Goal: Task Accomplishment & Management: Manage account settings

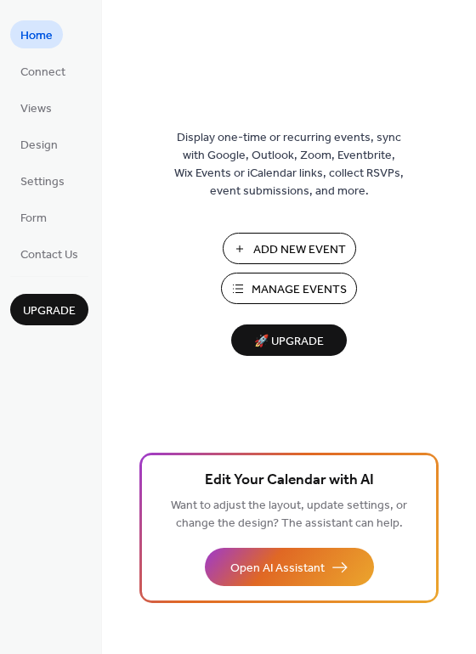
click at [312, 285] on span "Manage Events" at bounding box center [298, 290] width 95 height 18
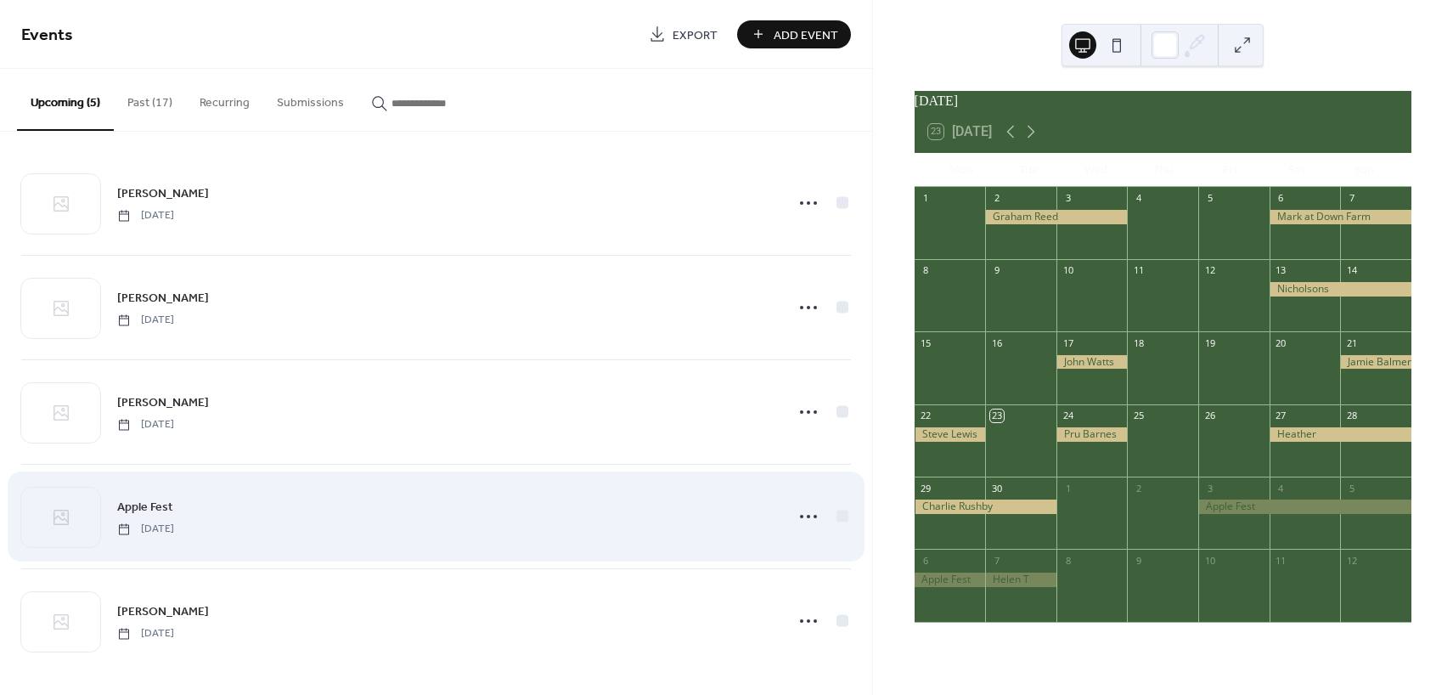
scroll to position [9, 0]
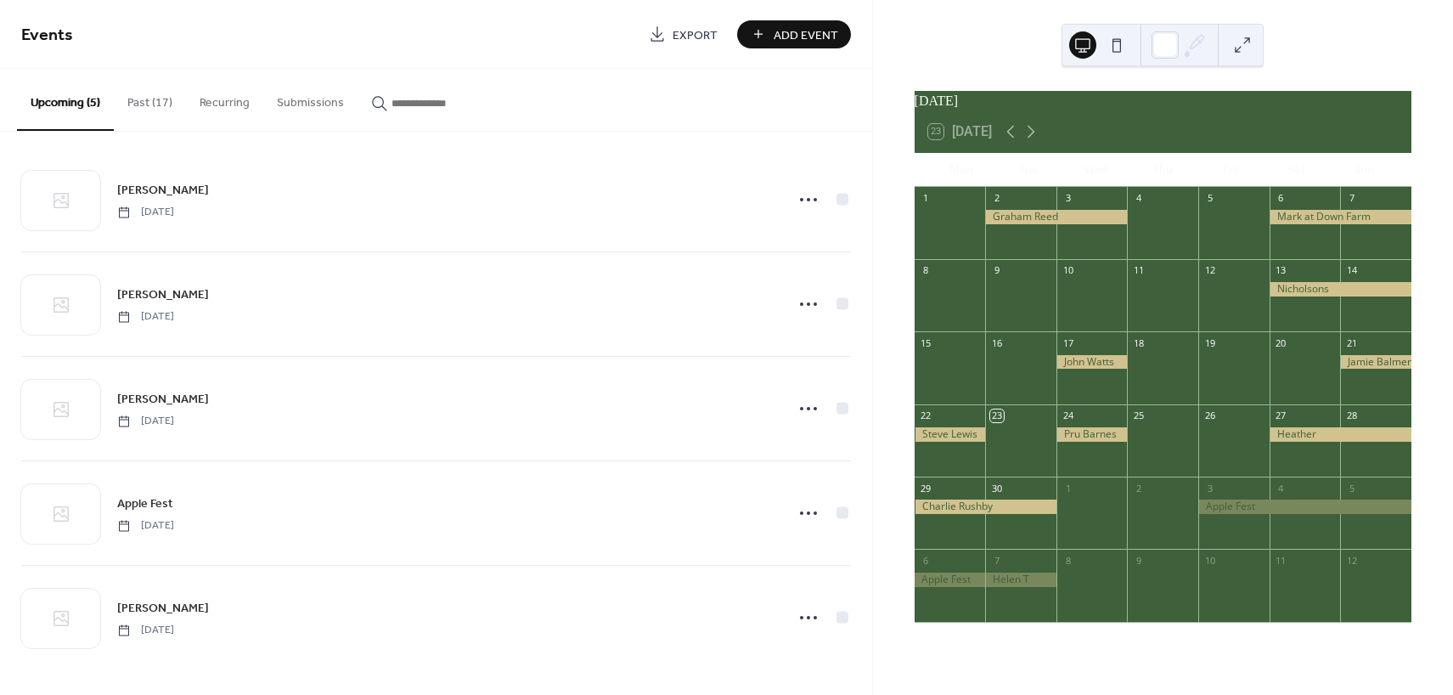
click at [141, 98] on button "Past (17)" at bounding box center [150, 99] width 72 height 60
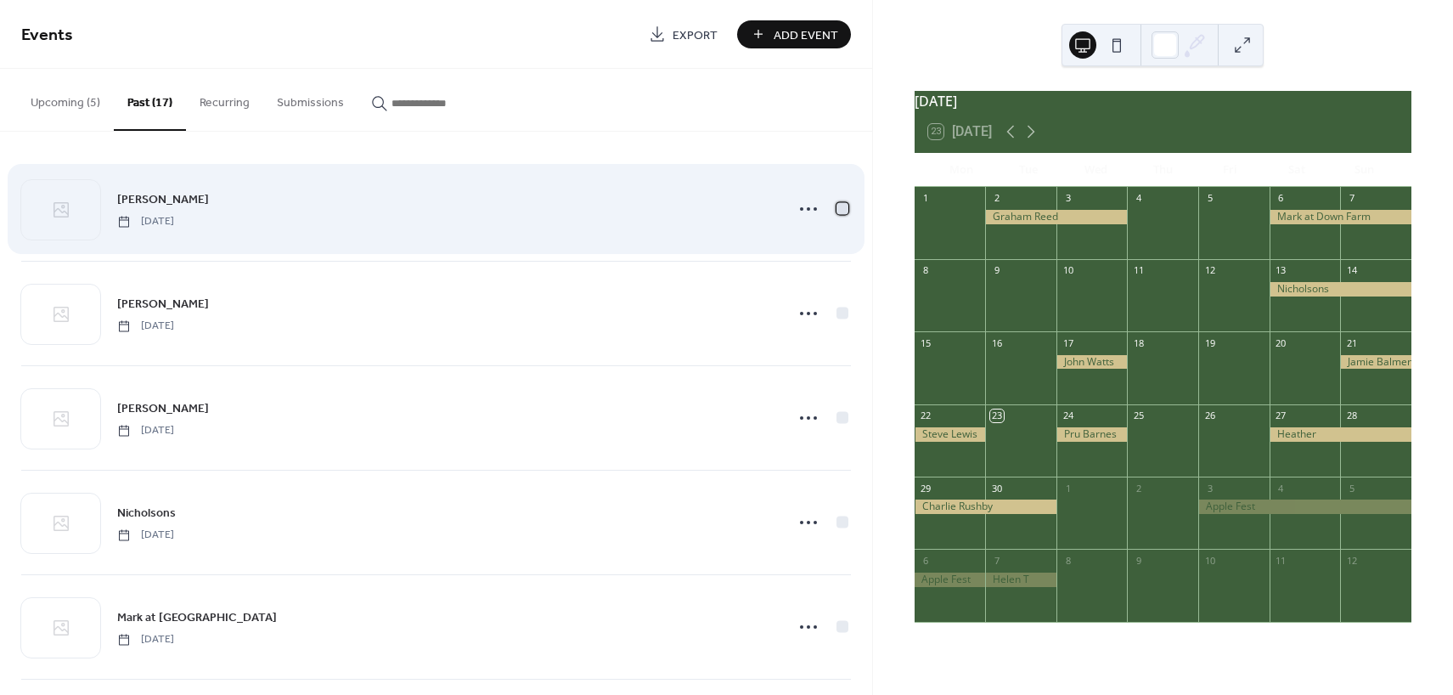
click at [837, 208] on div at bounding box center [843, 208] width 12 height 12
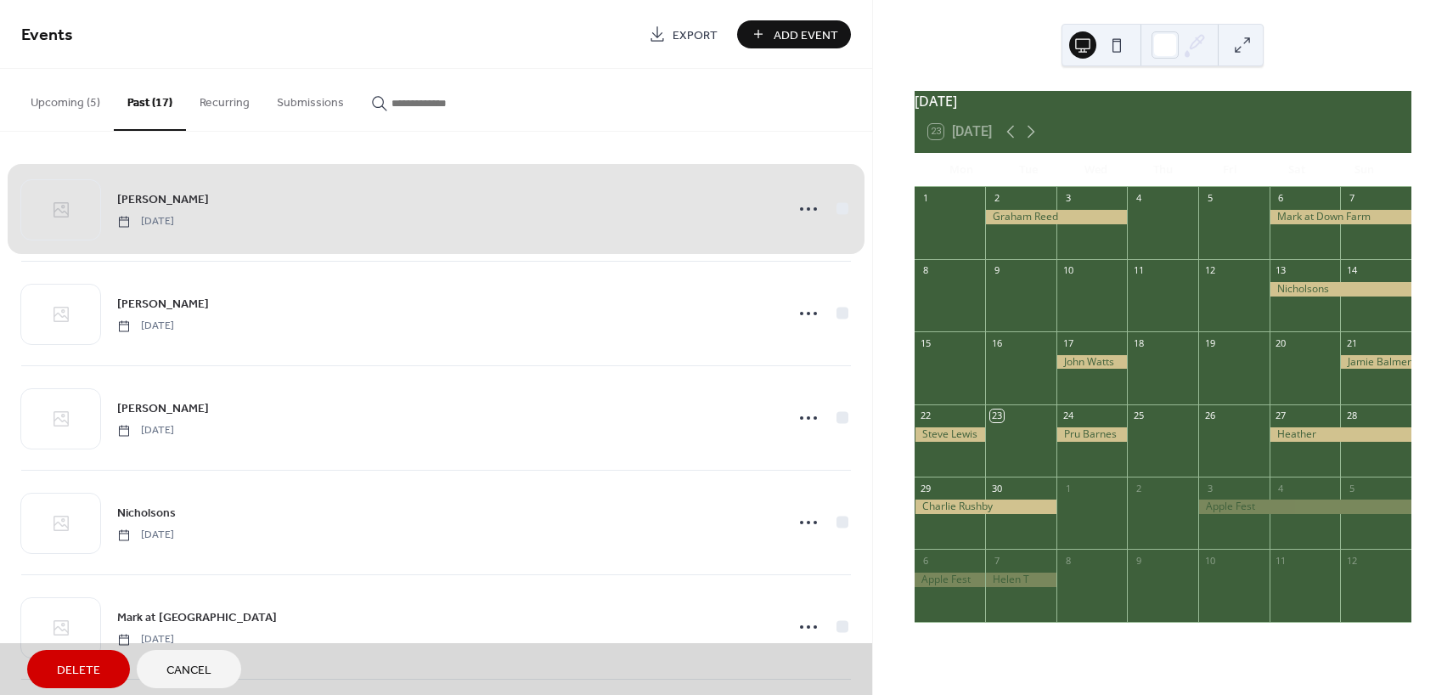
click at [81, 669] on span "Delete" at bounding box center [78, 671] width 43 height 18
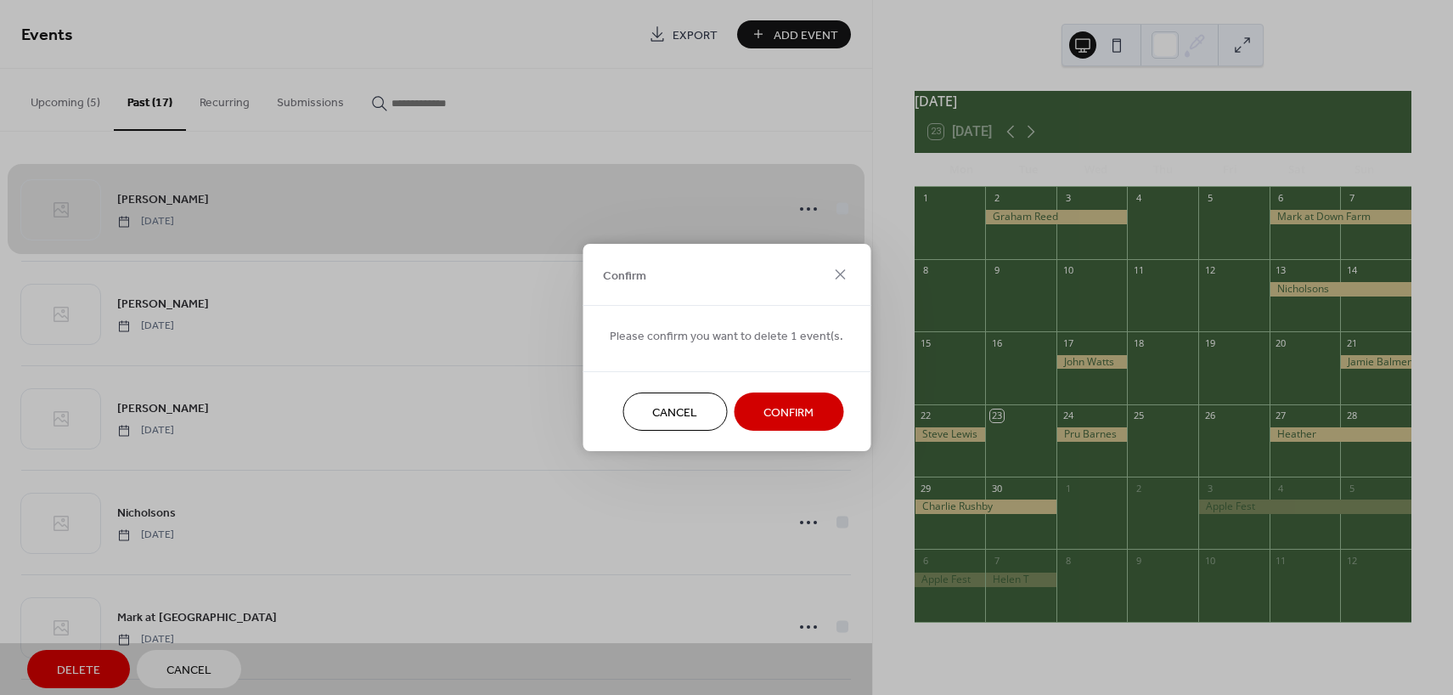
click at [771, 407] on span "Confirm" at bounding box center [789, 413] width 50 height 18
